Goal: Task Accomplishment & Management: Use online tool/utility

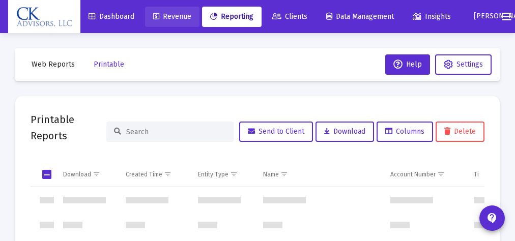
click at [177, 16] on span "Revenue" at bounding box center [172, 16] width 38 height 9
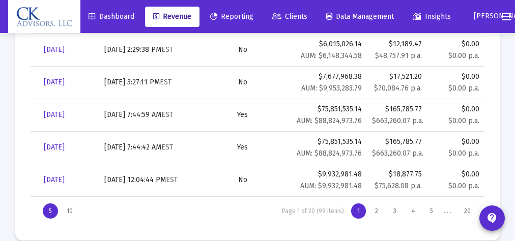
scroll to position [422, 0]
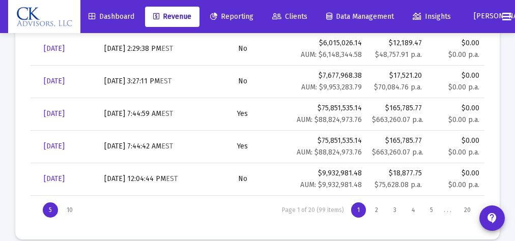
drag, startPoint x: 379, startPoint y: 239, endPoint x: 426, endPoint y: 240, distance: 46.8
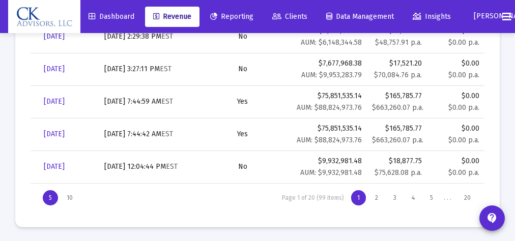
drag, startPoint x: 256, startPoint y: 225, endPoint x: 303, endPoint y: 226, distance: 47.9
click at [312, 226] on mat-card "Billing Reports Filter Columns Billing Date Created Firm Wide Billing Total Gro…" at bounding box center [257, 87] width 485 height 282
drag, startPoint x: 88, startPoint y: 235, endPoint x: 344, endPoint y: 240, distance: 256.1
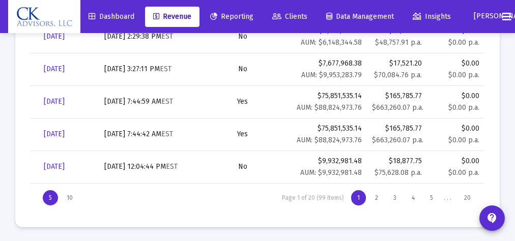
click at [320, 222] on mat-card "Billing Reports Filter Columns Billing Date Created Firm Wide Billing Total Gro…" at bounding box center [257, 87] width 485 height 282
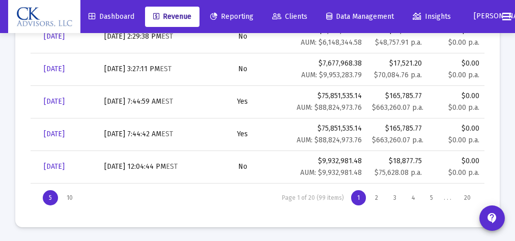
drag, startPoint x: 392, startPoint y: 225, endPoint x: 392, endPoint y: 241, distance: 16.3
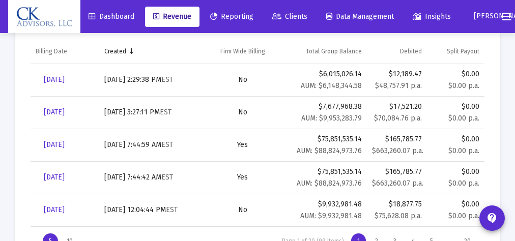
scroll to position [415, 0]
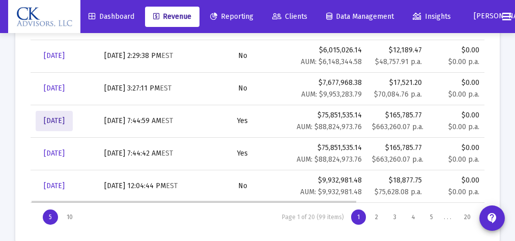
click at [65, 122] on span "[DATE]" at bounding box center [54, 121] width 21 height 9
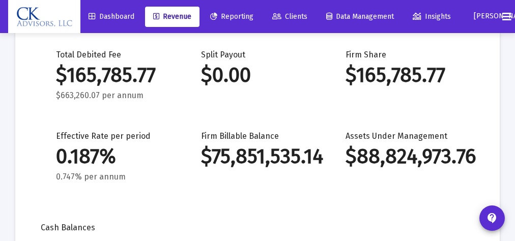
scroll to position [101, 0]
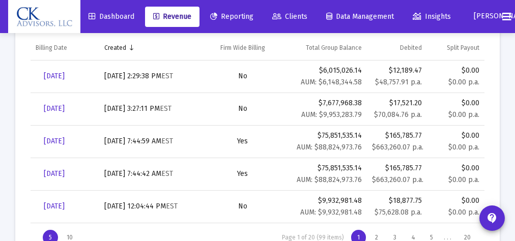
scroll to position [434, 0]
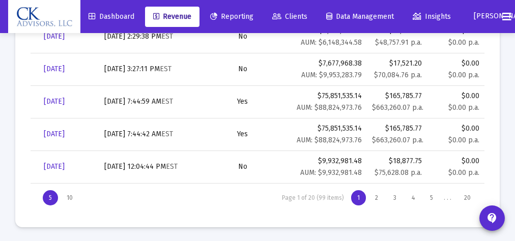
click at [314, 224] on mat-card "Billing Reports Filter Columns Billing Date Created Firm Wide Billing Total Gro…" at bounding box center [257, 87] width 485 height 282
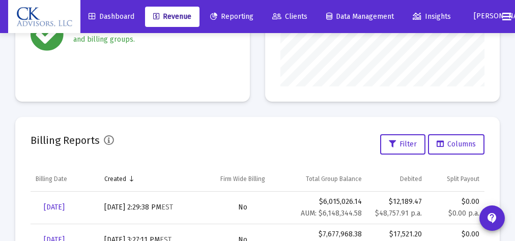
scroll to position [261, 0]
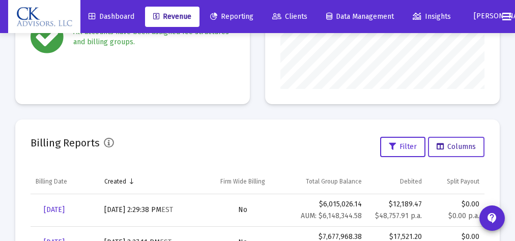
click at [453, 151] on span "Columns" at bounding box center [456, 147] width 39 height 9
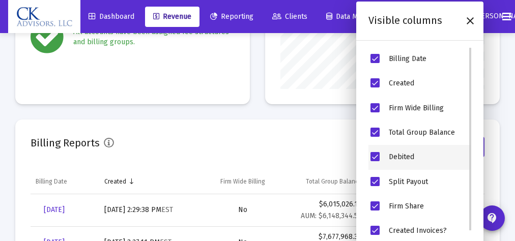
scroll to position [262, 0]
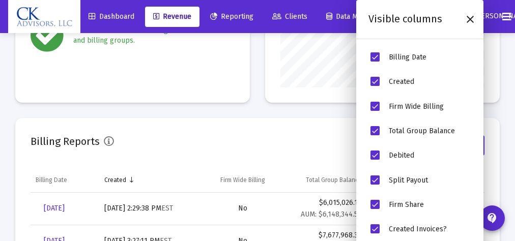
drag, startPoint x: 471, startPoint y: 143, endPoint x: 472, endPoint y: 176, distance: 33.6
click at [472, 176] on div "Billing Date Created Firm Wide Billing Total Group Balance Debited Split Payout…" at bounding box center [419, 144] width 127 height 215
click at [468, 20] on icon "Close" at bounding box center [470, 19] width 12 height 12
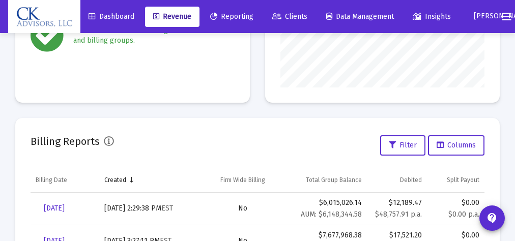
scroll to position [277, 0]
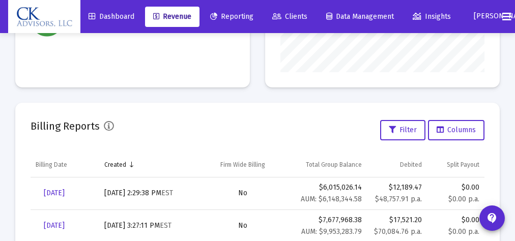
drag, startPoint x: 383, startPoint y: 241, endPoint x: 411, endPoint y: 241, distance: 28.5
click at [411, 241] on td "$17,521.20 $70,084.76 p.a." at bounding box center [397, 226] width 60 height 33
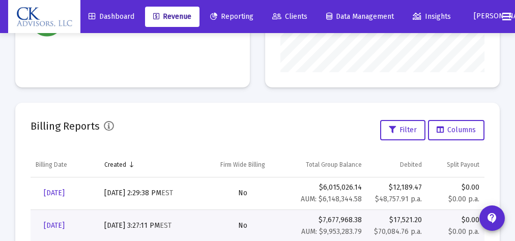
drag, startPoint x: 299, startPoint y: 240, endPoint x: 348, endPoint y: 239, distance: 48.9
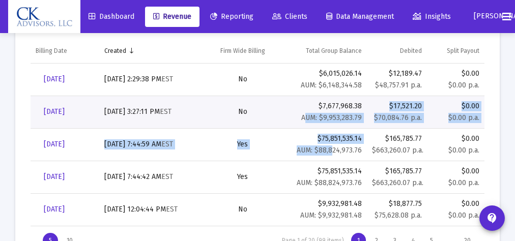
scroll to position [434, 0]
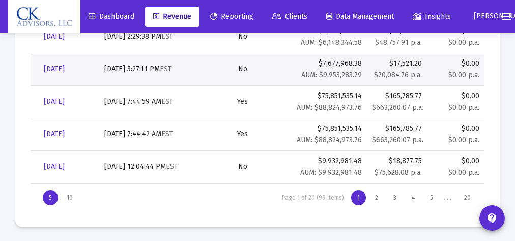
drag, startPoint x: 223, startPoint y: 232, endPoint x: 268, endPoint y: 241, distance: 45.7
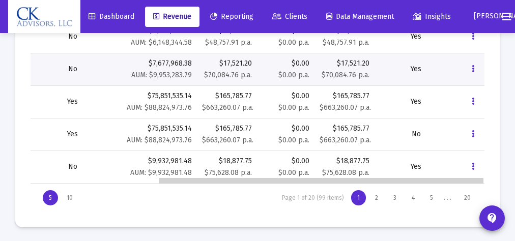
scroll to position [0, 177]
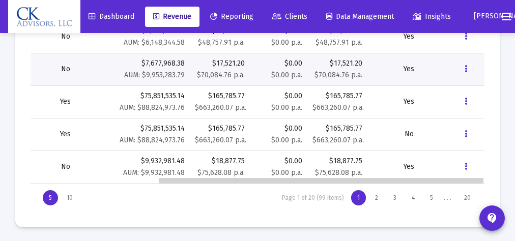
drag, startPoint x: 252, startPoint y: 179, endPoint x: 426, endPoint y: 179, distance: 173.6
drag, startPoint x: 426, startPoint y: 179, endPoint x: 452, endPoint y: 179, distance: 26.0
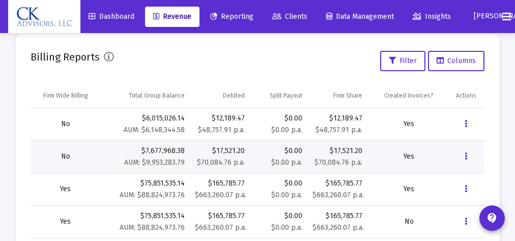
scroll to position [349, 0]
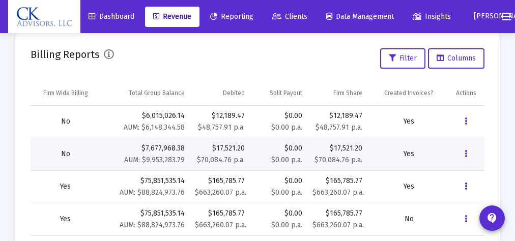
click at [466, 185] on icon "Data grid" at bounding box center [466, 187] width 3 height 12
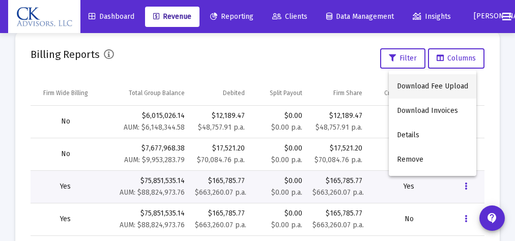
click at [433, 86] on button "Download Fee Upload" at bounding box center [433, 86] width 88 height 24
